Goal: Task Accomplishment & Management: Complete application form

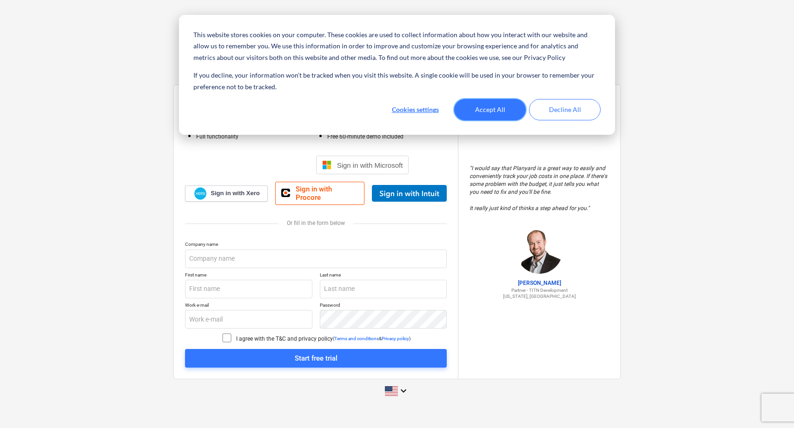
click at [492, 111] on button "Accept All" at bounding box center [490, 109] width 72 height 21
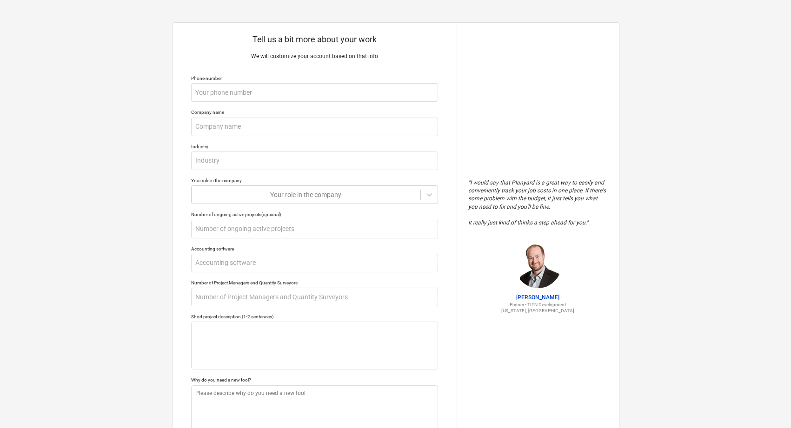
scroll to position [65, 0]
